Goal: Navigation & Orientation: Find specific page/section

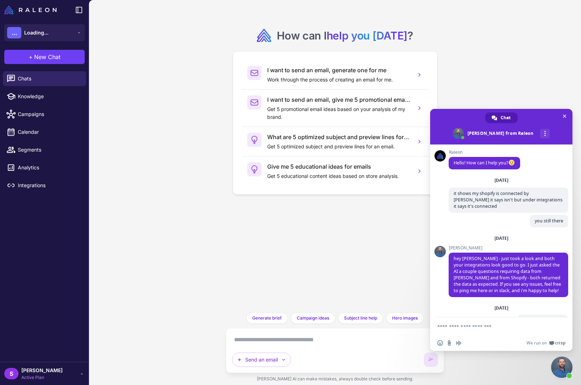
scroll to position [458, 0]
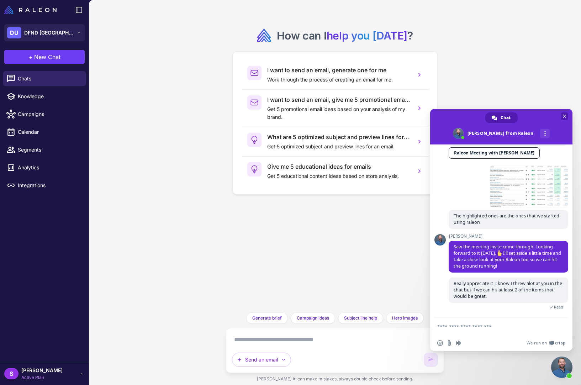
click at [559, 112] on span at bounding box center [501, 127] width 142 height 36
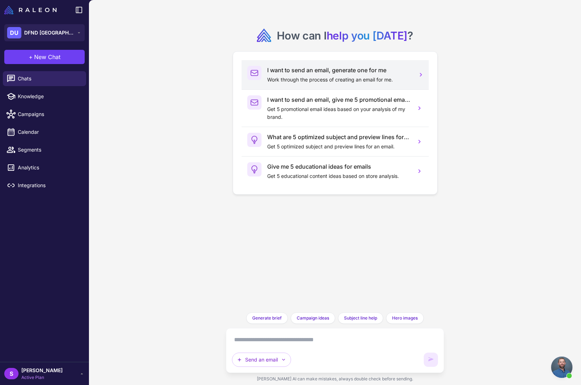
click at [315, 72] on h3 "I want to send an email, generate one for me" at bounding box center [338, 70] width 143 height 9
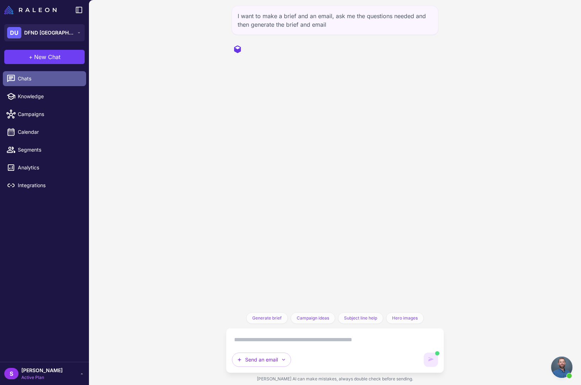
click at [23, 78] on span "Chats" at bounding box center [49, 79] width 63 height 8
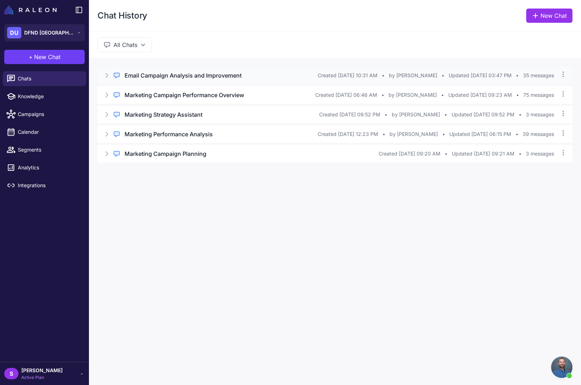
click at [167, 75] on h3 "Email Campaign Analysis and Improvement" at bounding box center [183, 75] width 117 height 9
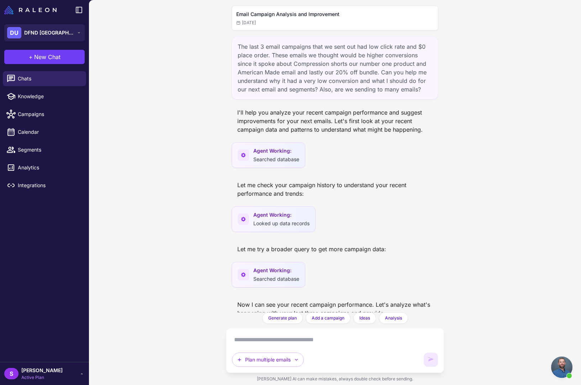
scroll to position [9754, 0]
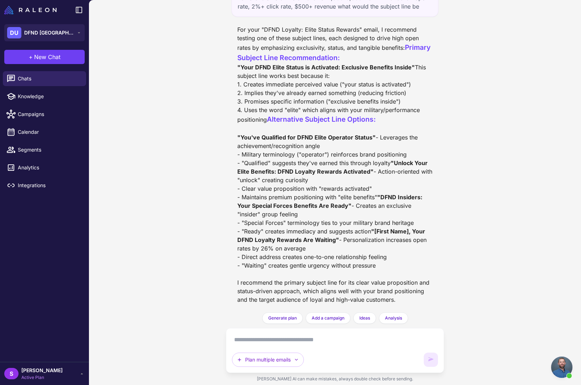
drag, startPoint x: 482, startPoint y: 133, endPoint x: 438, endPoint y: 130, distance: 43.9
click at [482, 133] on div "Email Campaign Analysis and Improvement [DATE] The last 3 email campaigns that …" at bounding box center [335, 192] width 492 height 385
click at [27, 96] on span "Knowledge" at bounding box center [49, 97] width 63 height 8
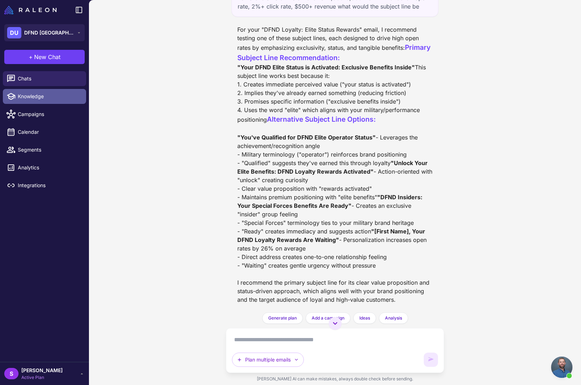
select select
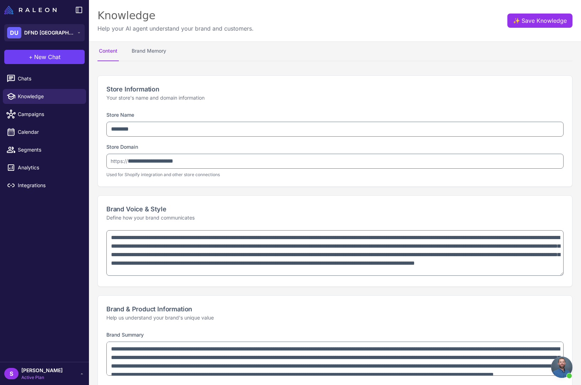
type textarea "**********"
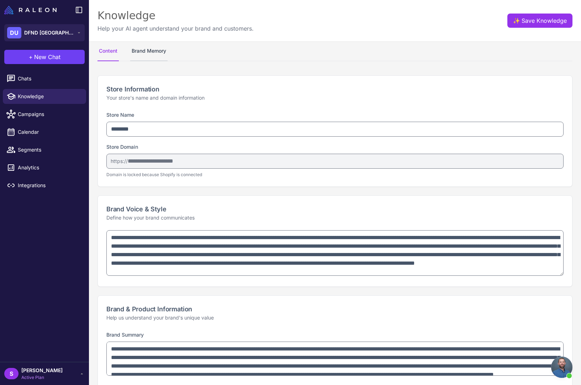
click at [152, 49] on button "Brand Memory" at bounding box center [148, 51] width 37 height 20
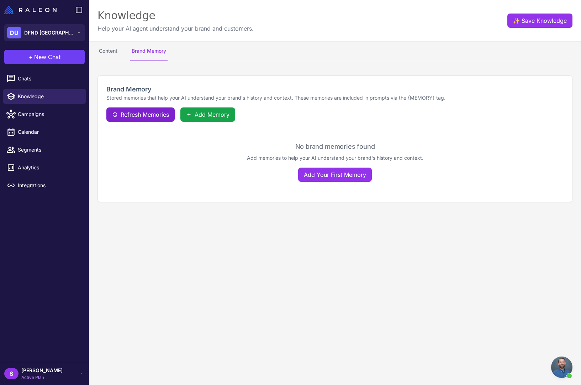
click at [160, 112] on span "Refresh Memories" at bounding box center [145, 114] width 48 height 9
click at [29, 184] on span "Integrations" at bounding box center [49, 185] width 63 height 8
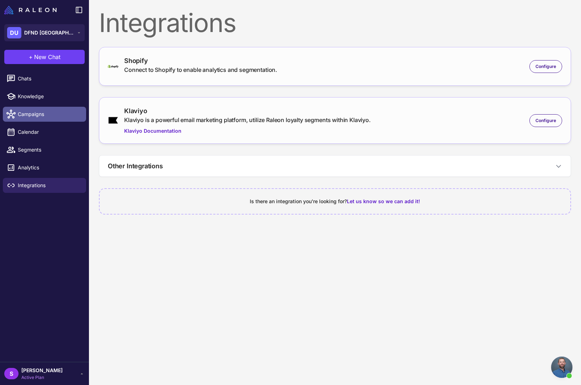
click at [31, 113] on span "Campaigns" at bounding box center [49, 114] width 63 height 8
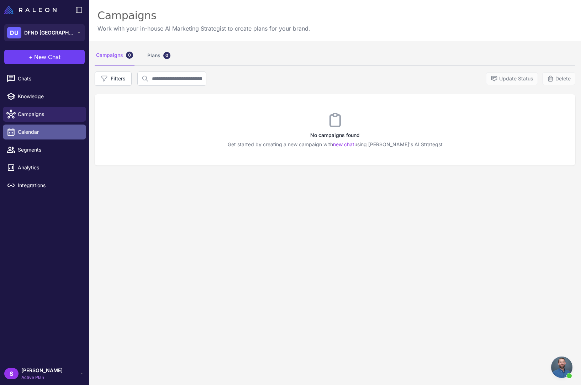
click at [27, 135] on span "Calendar" at bounding box center [49, 132] width 63 height 8
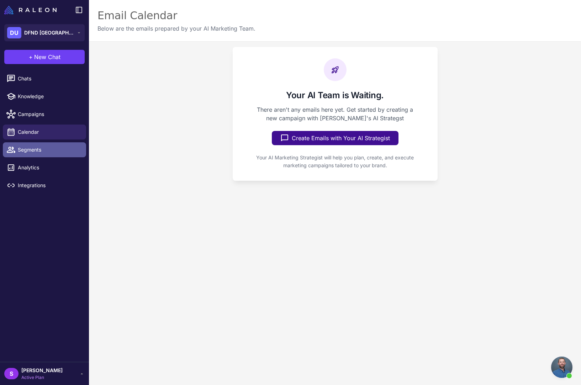
click at [24, 153] on span "Segments" at bounding box center [49, 150] width 63 height 8
